Goal: Task Accomplishment & Management: Manage account settings

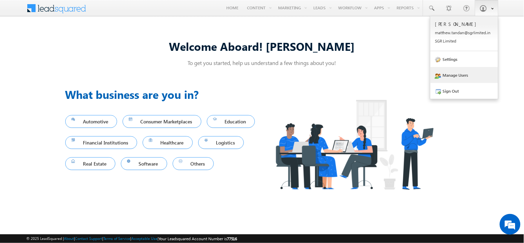
click at [460, 77] on link "Manage Users" at bounding box center [465, 75] width 68 height 16
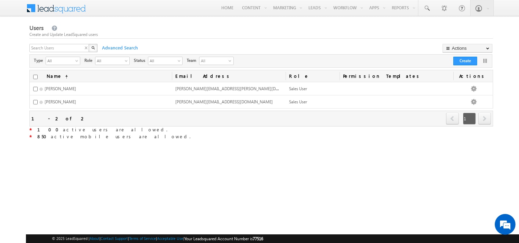
click at [85, 46] on div "X" at bounding box center [63, 49] width 69 height 10
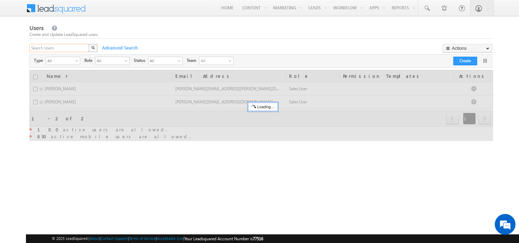
click at [85, 46] on input "text" at bounding box center [59, 48] width 60 height 8
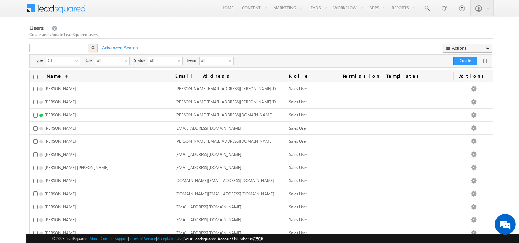
paste input "priyanshu.khote@sgrlimited.in"
type input "priyanshu.khote@sgrlimited.in"
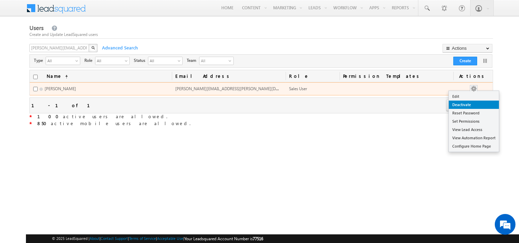
click at [472, 106] on link "Deactivate" at bounding box center [474, 105] width 50 height 8
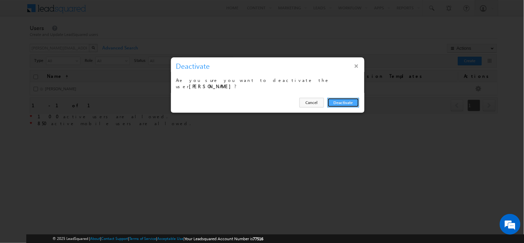
click at [345, 98] on button "Deactivate" at bounding box center [344, 103] width 32 height 10
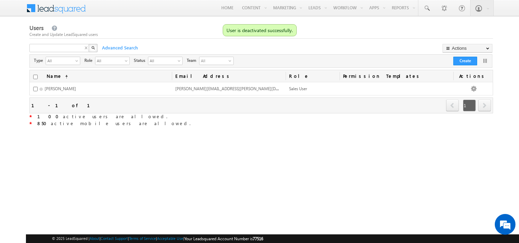
click at [86, 48] on div "X" at bounding box center [63, 49] width 69 height 10
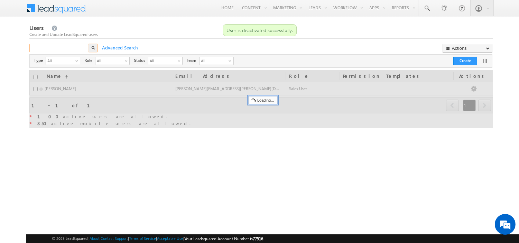
click at [81, 47] on input "text" at bounding box center [59, 48] width 60 height 8
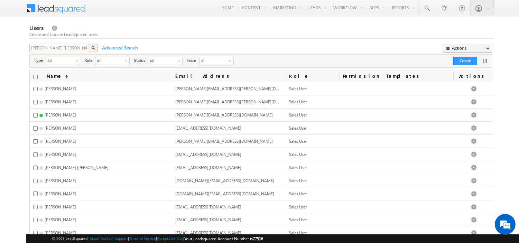
type input "vipul.kumar"
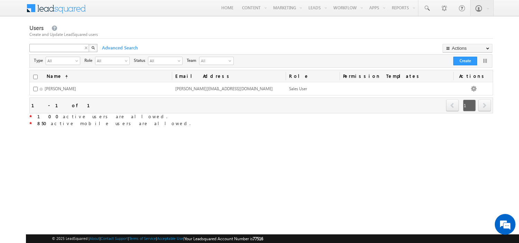
click at [85, 49] on div "X" at bounding box center [63, 49] width 69 height 10
